Goal: Information Seeking & Learning: Learn about a topic

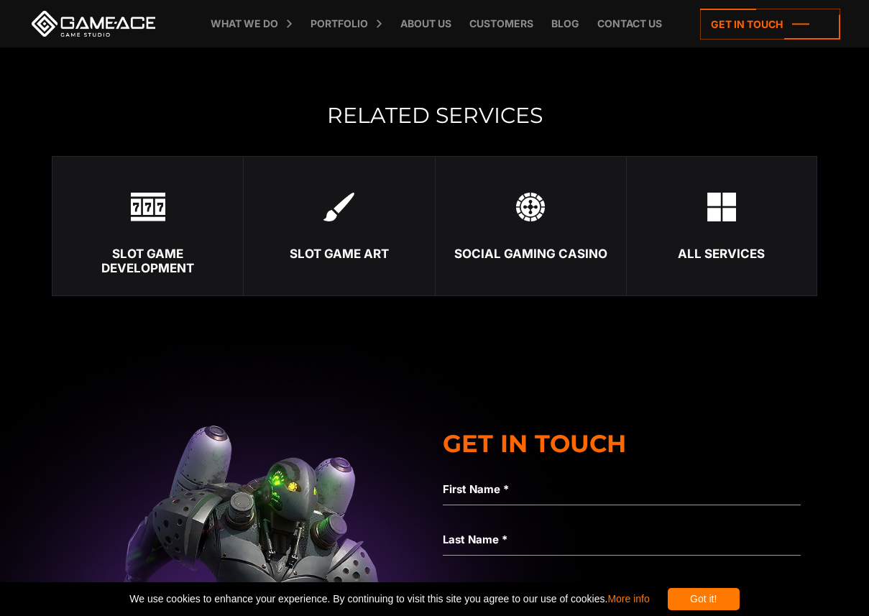
scroll to position [2914, 0]
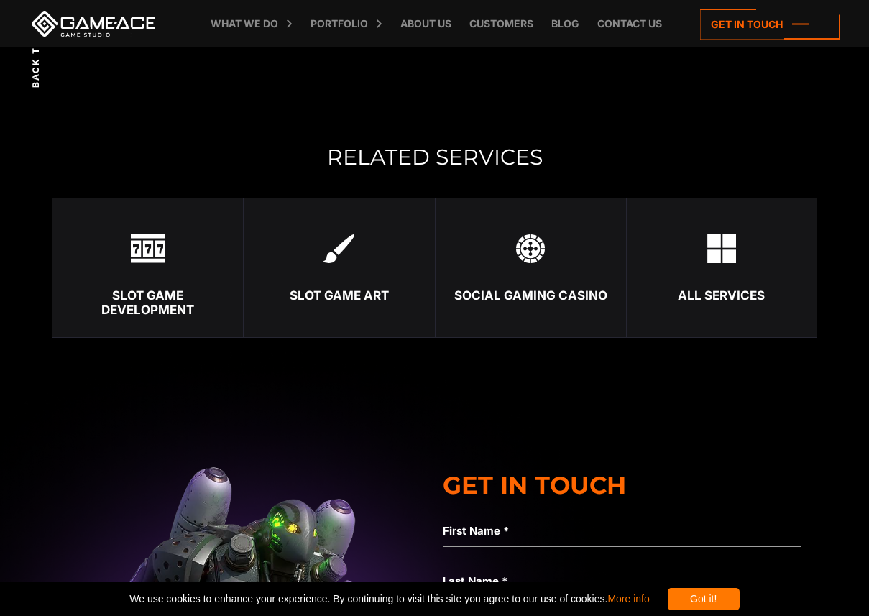
click at [359, 296] on div "Slot Game Art" at bounding box center [339, 295] width 191 height 14
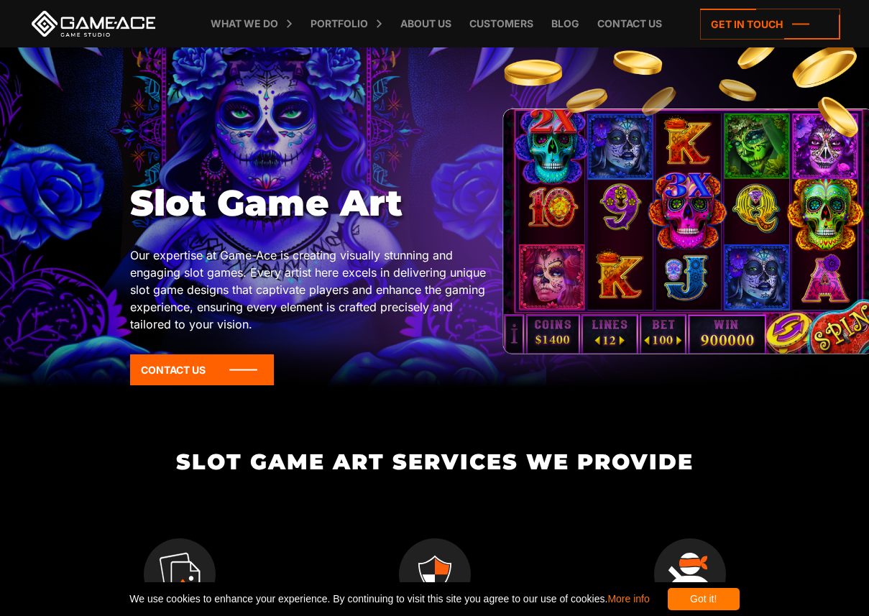
click at [359, 311] on p "Our expertise at Game-Ace is creating visually stunning and engaging slot games…" at bounding box center [312, 290] width 365 height 86
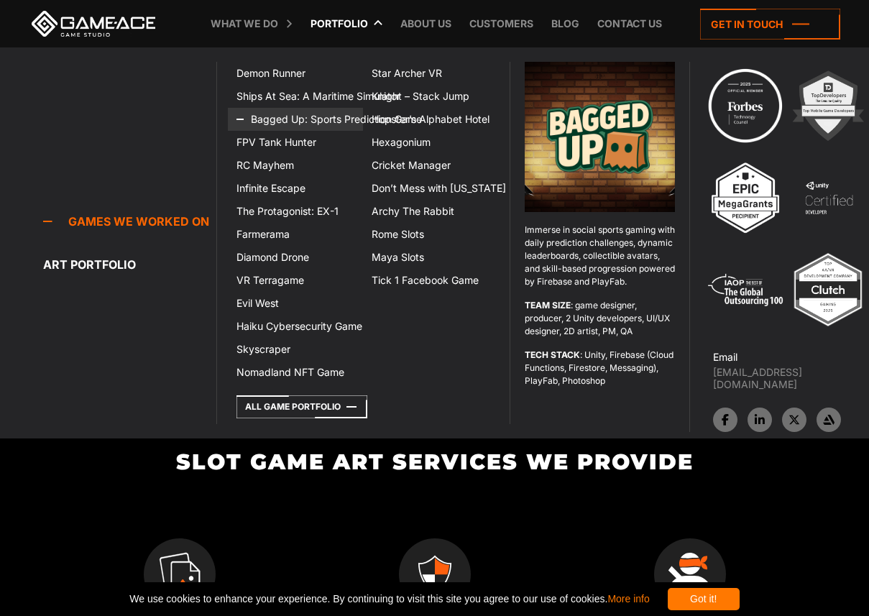
click at [259, 129] on icon at bounding box center [254, 119] width 35 height 23
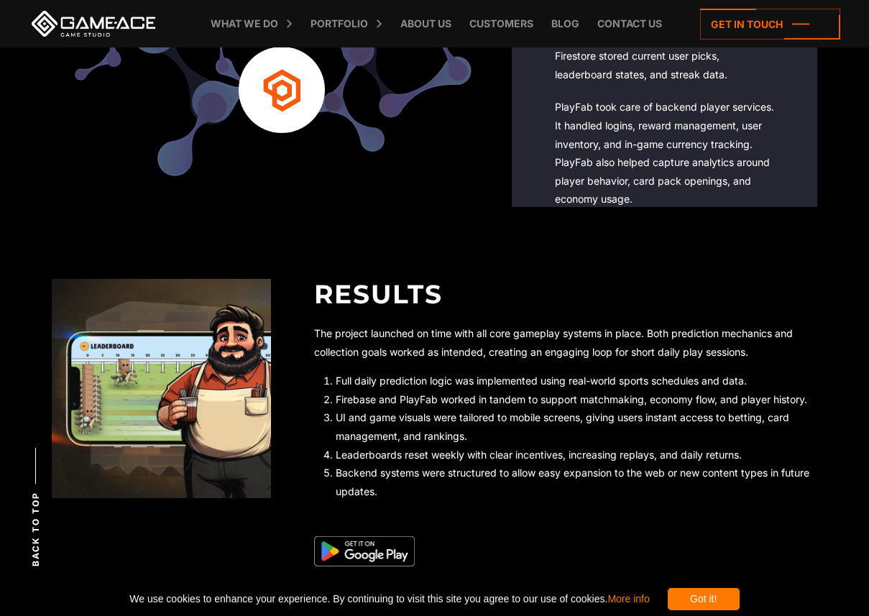
scroll to position [2732, 0]
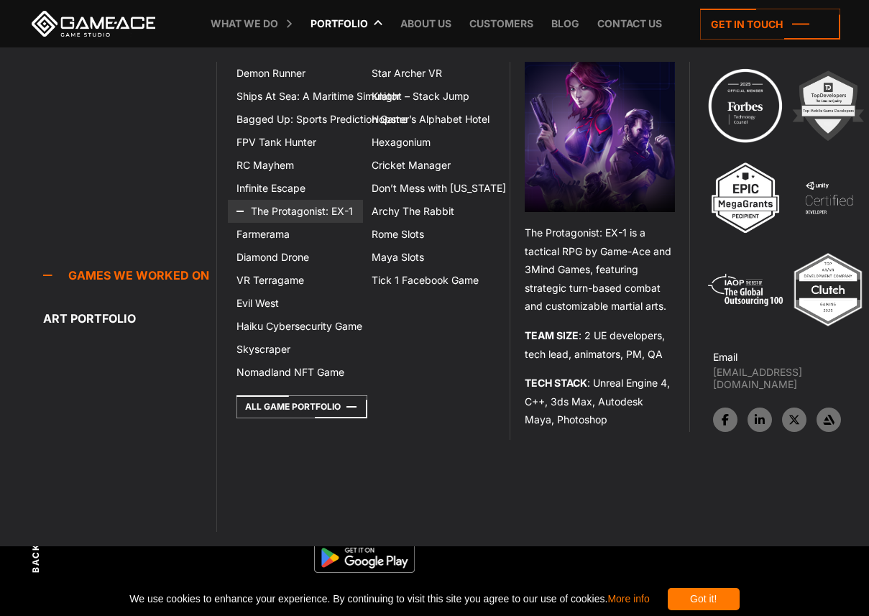
click at [283, 216] on link "The Protagonist: EX-1" at bounding box center [295, 211] width 135 height 23
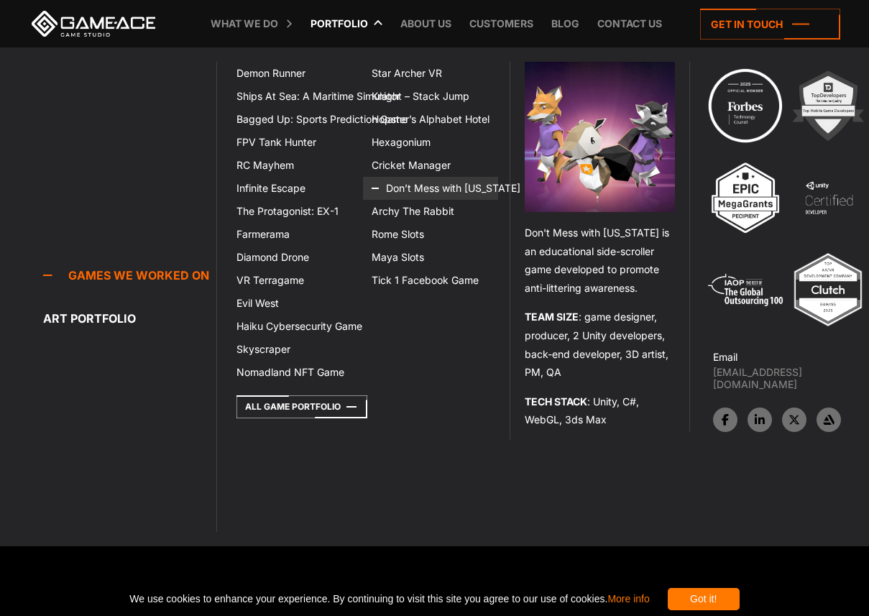
scroll to position [792, 0]
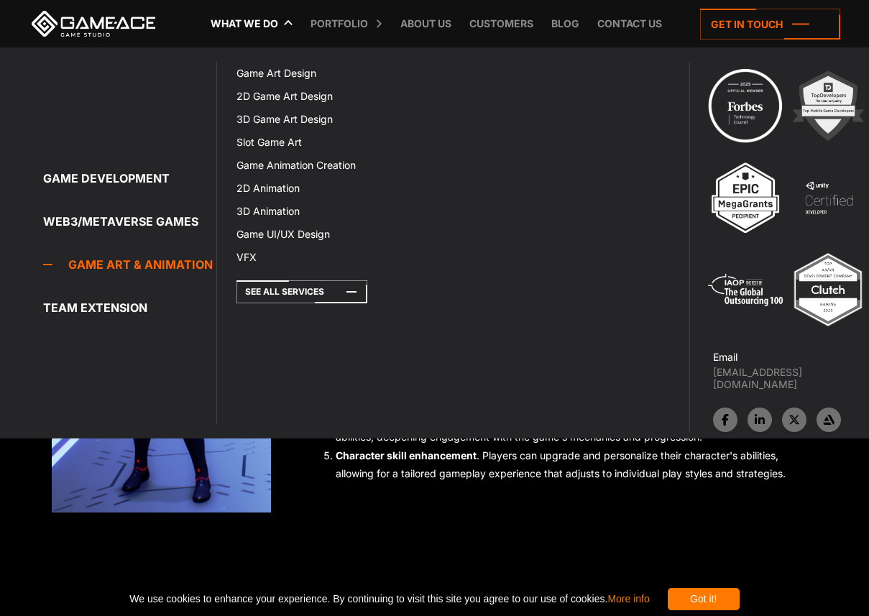
click at [115, 260] on link "Game Art & Animation" at bounding box center [129, 264] width 173 height 29
click at [269, 147] on icon at bounding box center [254, 142] width 35 height 23
